Goal: Information Seeking & Learning: Learn about a topic

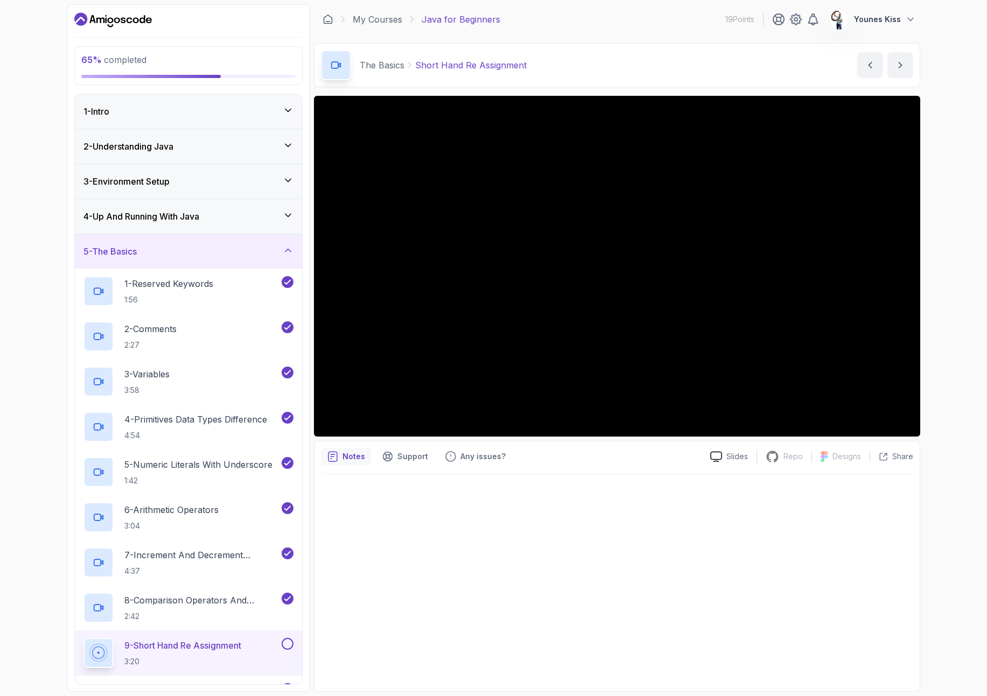
click at [221, 250] on div "5 - The Basics" at bounding box center [188, 251] width 210 height 13
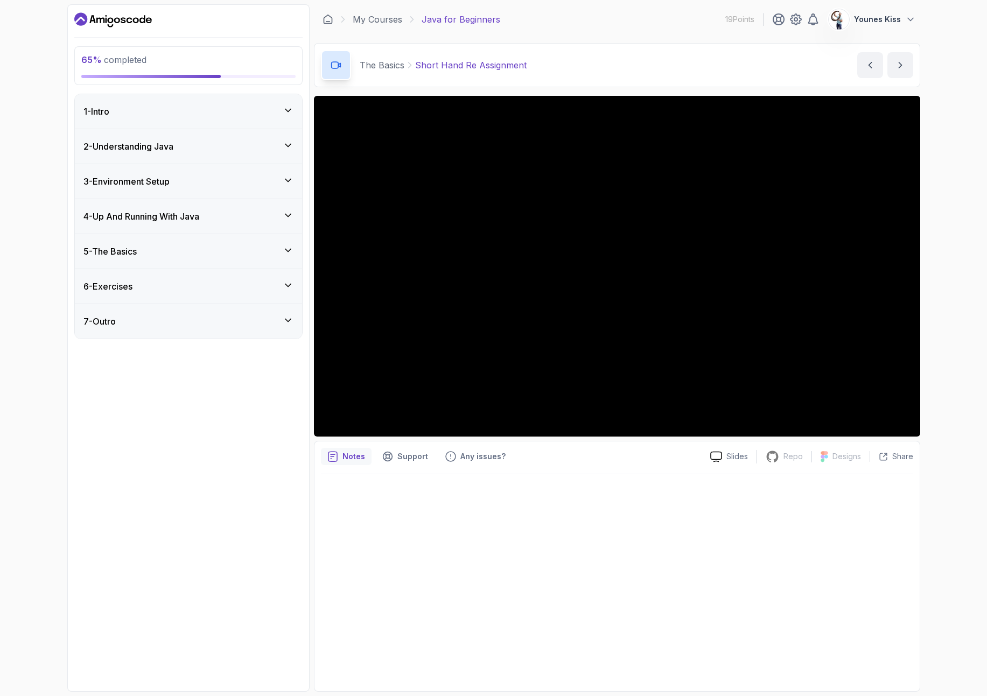
click at [180, 149] on div "2 - Understanding Java" at bounding box center [188, 146] width 210 height 13
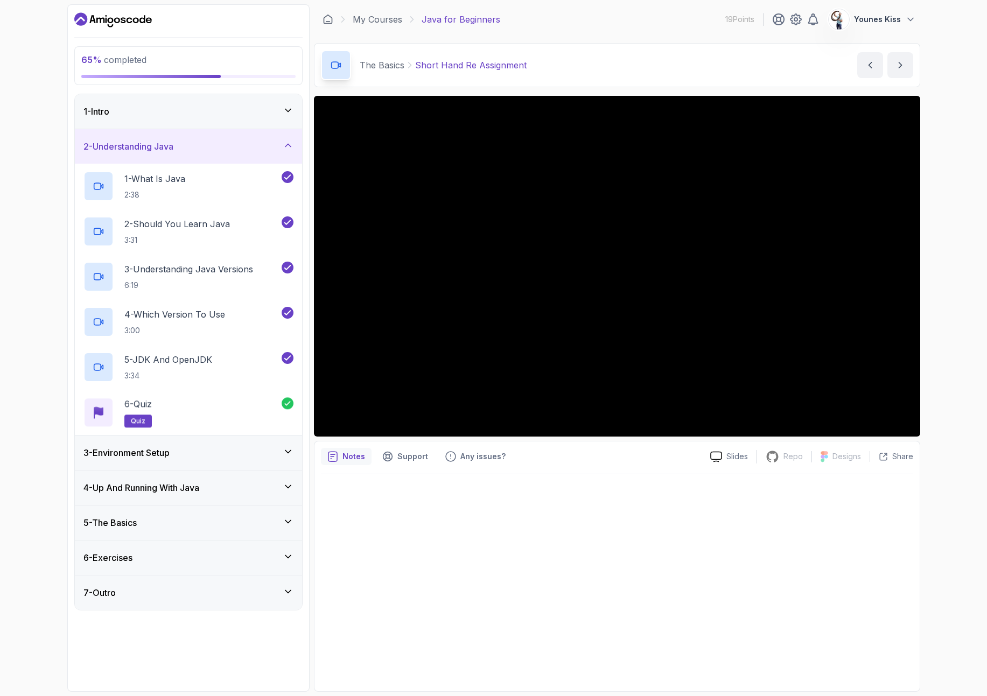
click at [180, 146] on div "2 - Understanding Java" at bounding box center [188, 146] width 210 height 13
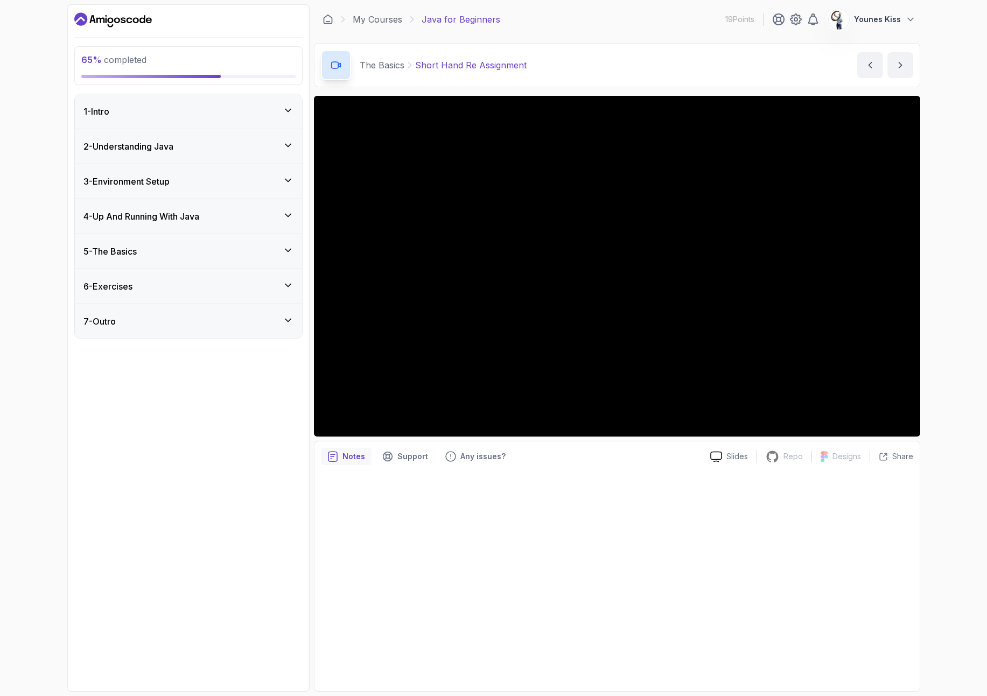
click at [188, 184] on div "3 - Environment Setup" at bounding box center [188, 181] width 210 height 13
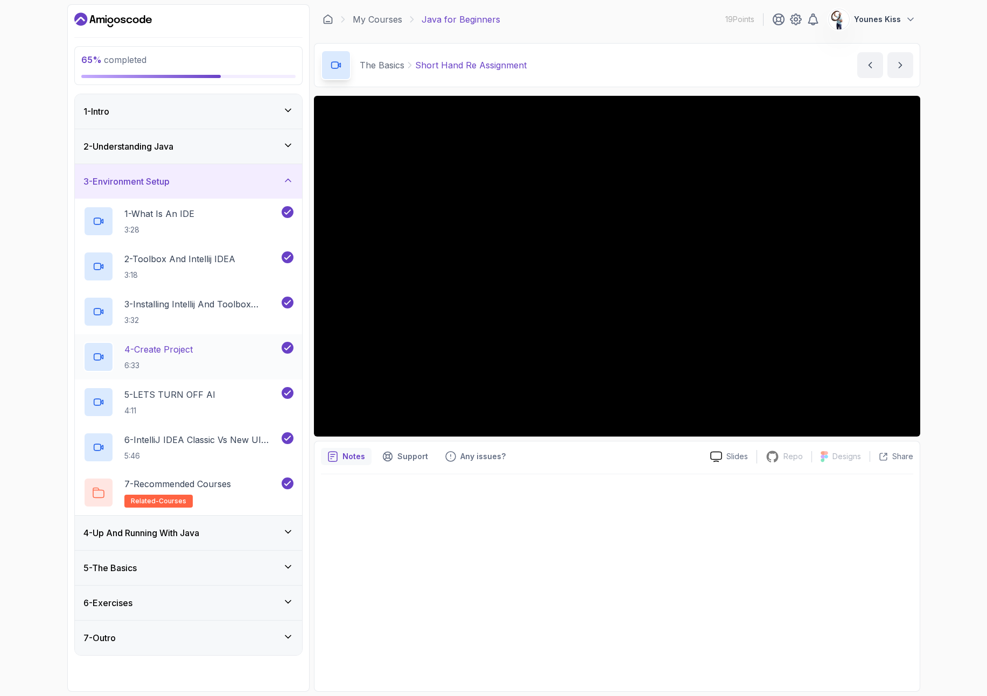
click at [218, 348] on div "4 - Create Project 6:33" at bounding box center [181, 357] width 196 height 30
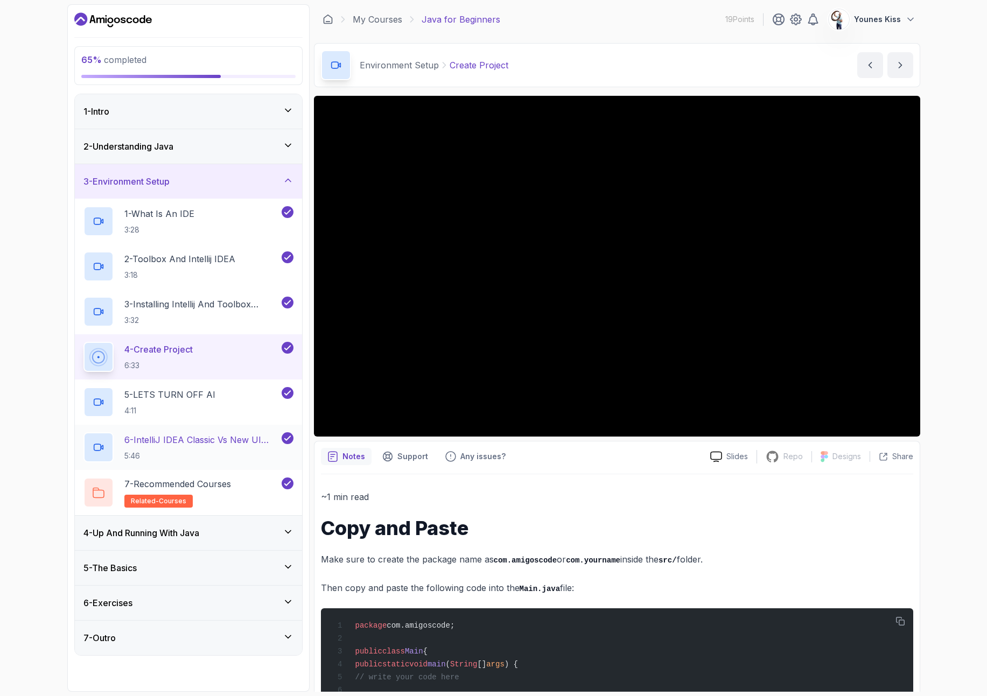
click at [212, 450] on h2 "6 - IntelliJ IDEA Classic Vs New UI (User Interface) 5:46" at bounding box center [201, 448] width 155 height 28
